Goal: Task Accomplishment & Management: Use online tool/utility

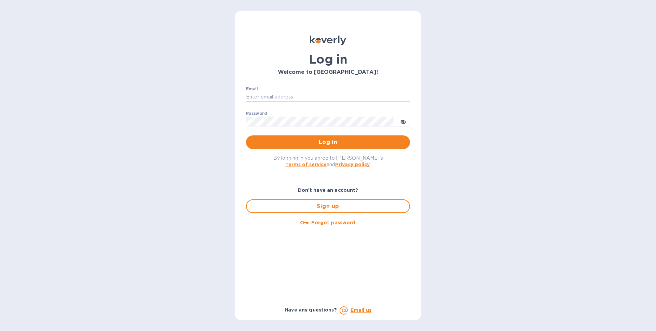
click at [264, 96] on input "Email" at bounding box center [328, 97] width 164 height 10
type input "[EMAIL_ADDRESS][DOMAIN_NAME]"
click at [246, 135] on button "Log in" at bounding box center [328, 142] width 164 height 14
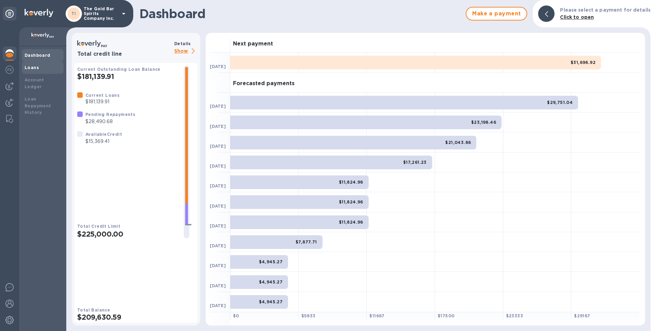
click at [41, 68] on div "Loans" at bounding box center [43, 67] width 36 height 7
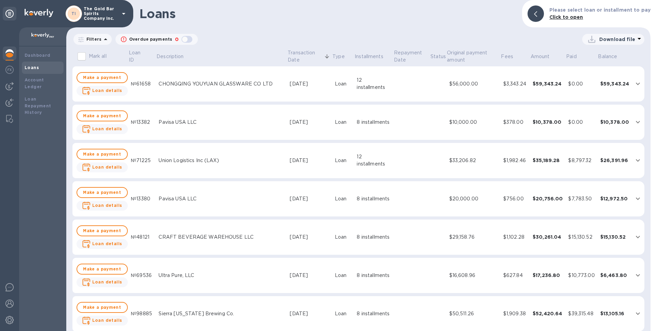
scroll to position [198, 0]
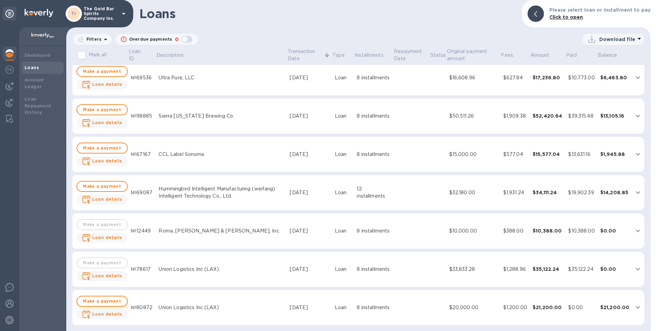
click at [102, 303] on span "Make a payment" at bounding box center [102, 301] width 39 height 8
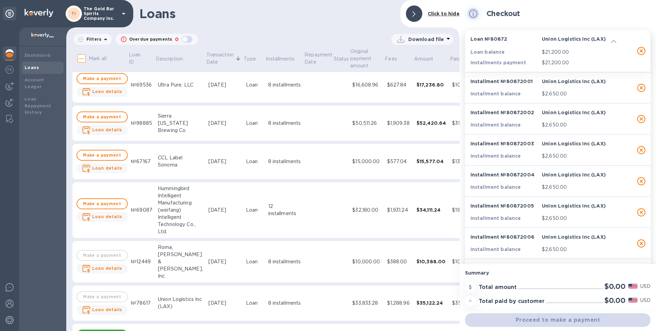
scroll to position [205, 0]
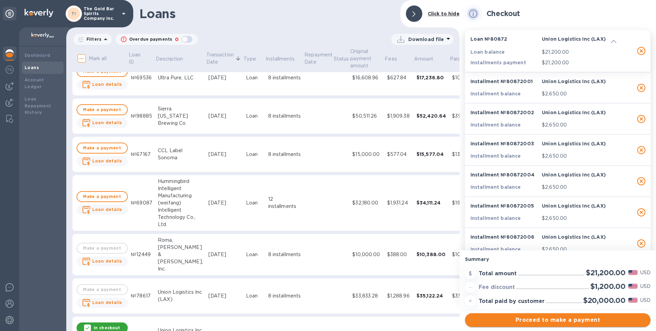
click at [563, 321] on span "Proceed to make a payment" at bounding box center [558, 320] width 175 height 8
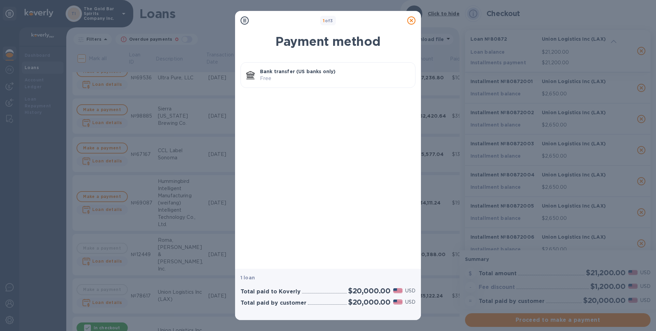
click at [310, 63] on div "Bank transfer (US banks only) Free" at bounding box center [328, 75] width 175 height 26
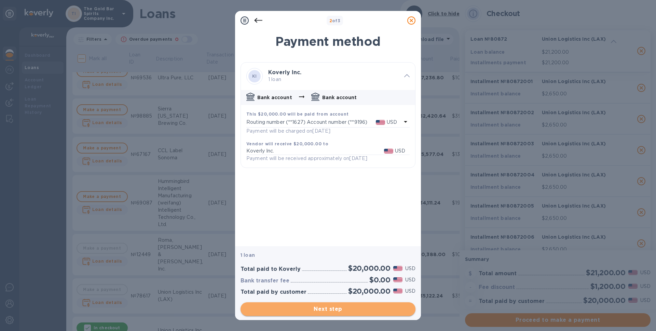
click at [334, 312] on span "Next step" at bounding box center [328, 309] width 164 height 8
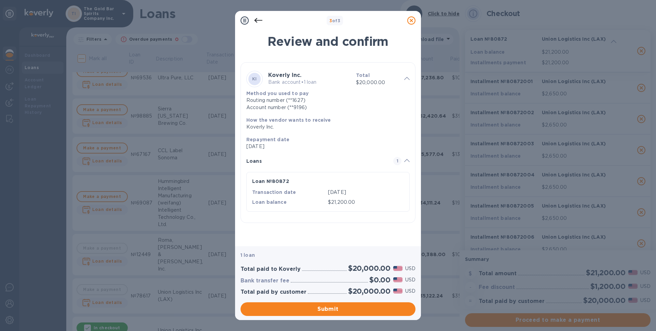
click at [330, 307] on span "Submit" at bounding box center [328, 309] width 164 height 8
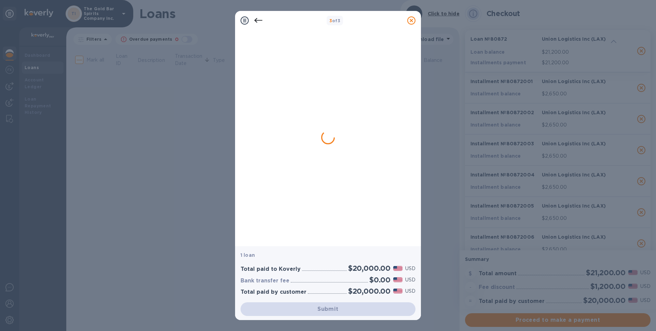
scroll to position [0, 0]
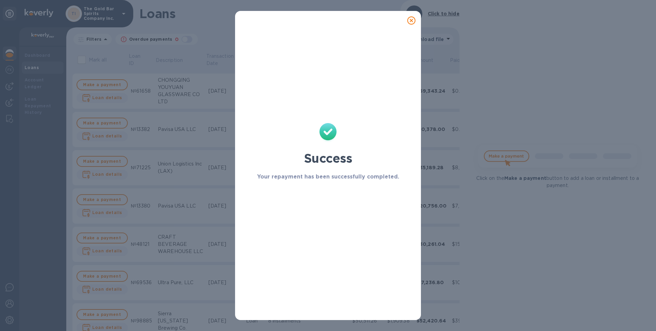
click at [411, 18] on icon at bounding box center [412, 20] width 8 height 8
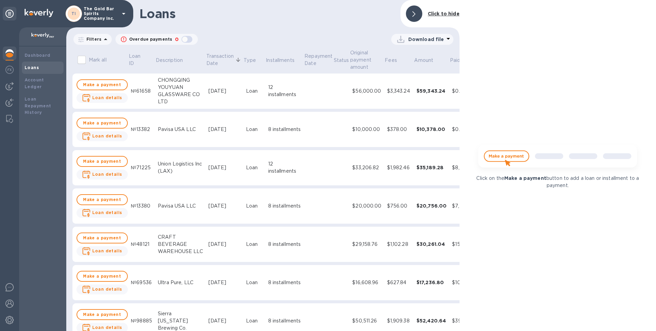
click at [536, 159] on img at bounding box center [558, 159] width 170 height 34
click at [13, 53] on img at bounding box center [9, 53] width 8 height 8
